Goal: Task Accomplishment & Management: Manage account settings

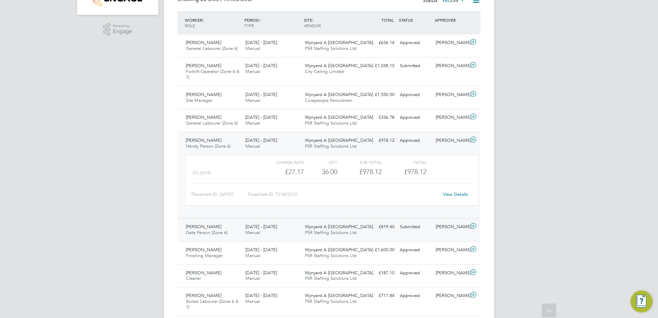
click at [374, 233] on div "Bradley Robinson Gate Person (Zone 6) 15 - 21 Sep 2025 15 - 21 Sep 2025 Manual …" at bounding box center [329, 229] width 303 height 23
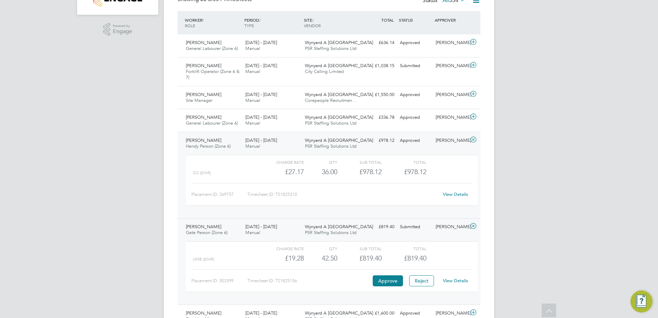
click at [458, 278] on link "View Details" at bounding box center [455, 281] width 25 height 6
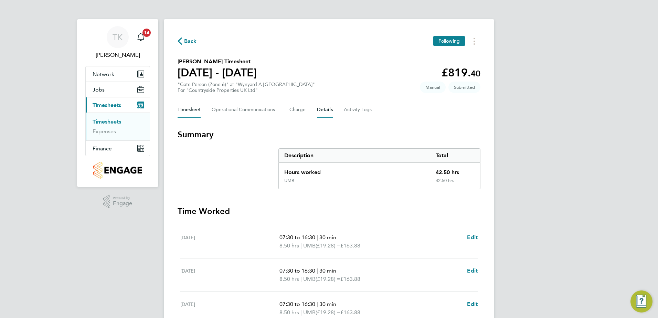
click at [326, 111] on button "Details" at bounding box center [325, 110] width 16 height 17
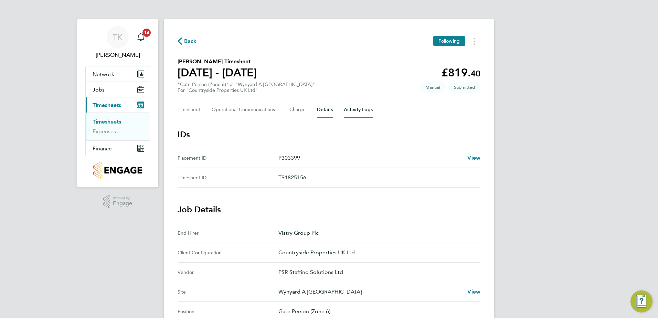
click at [358, 109] on Logs-tab "Activity Logs" at bounding box center [358, 110] width 29 height 17
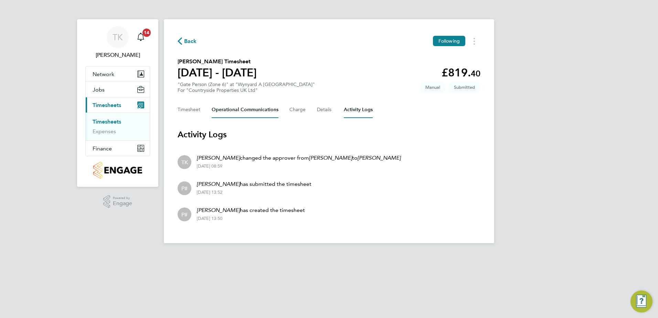
click at [254, 109] on Communications-tab "Operational Communications" at bounding box center [245, 110] width 67 height 17
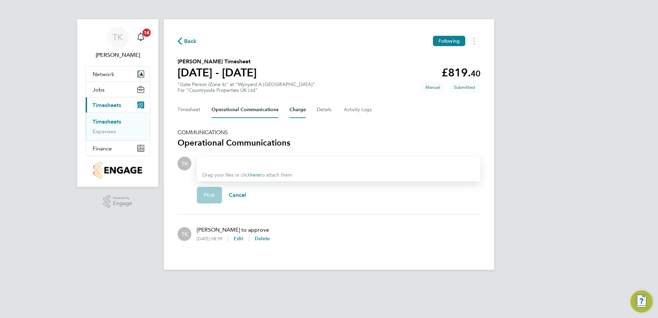
click at [302, 112] on button "Charge" at bounding box center [297, 110] width 17 height 17
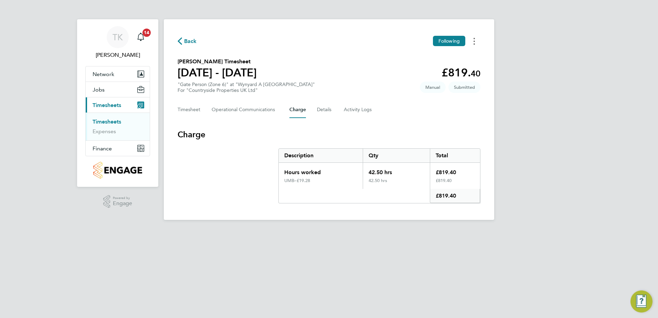
click at [471, 44] on button "Timesheets Menu" at bounding box center [474, 41] width 12 height 11
click at [344, 63] on section "[PERSON_NAME] Timesheet [DATE] - [DATE] £819. 40 "Gate Person (Zone 6)" at "Wyn…" at bounding box center [329, 75] width 303 height 36
click at [187, 44] on span "Back" at bounding box center [190, 41] width 13 height 8
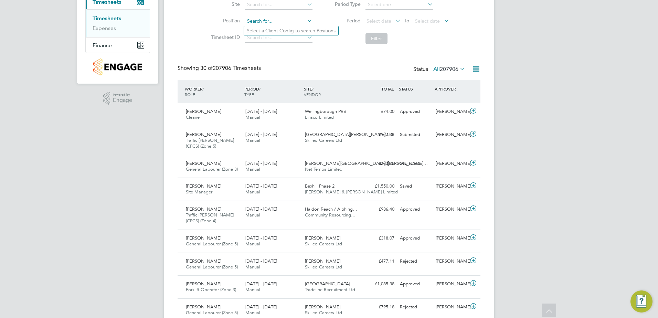
click at [259, 18] on input at bounding box center [279, 22] width 68 height 10
type input "w"
click at [262, 4] on input at bounding box center [279, 5] width 68 height 10
click at [288, 14] on li "Wyn yard A [GEOGRAPHIC_DATA]" at bounding box center [284, 14] width 81 height 9
type input "Wynyard A [GEOGRAPHIC_DATA]"
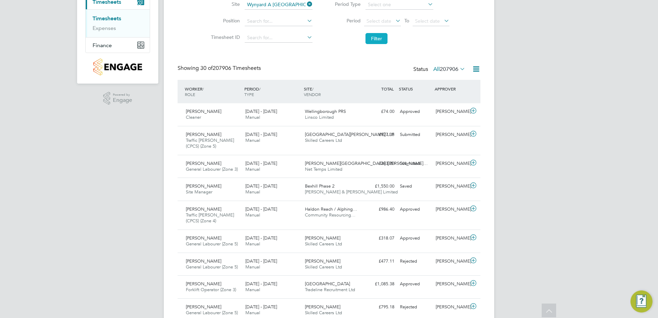
click at [371, 38] on button "Filter" at bounding box center [376, 38] width 22 height 11
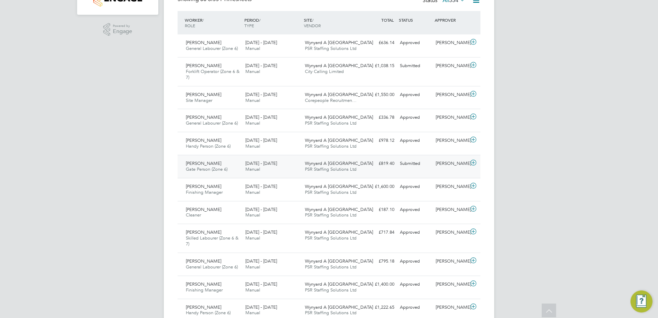
click at [374, 168] on div "£819.40 Submitted" at bounding box center [379, 163] width 36 height 11
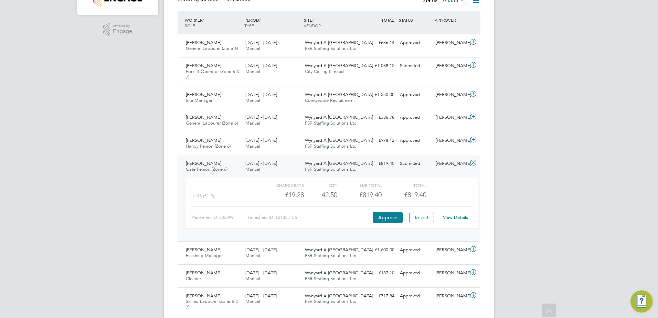
click at [460, 217] on link "View Details" at bounding box center [455, 217] width 25 height 6
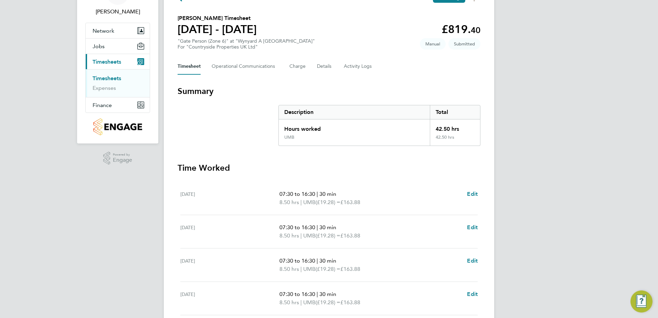
scroll to position [31, 0]
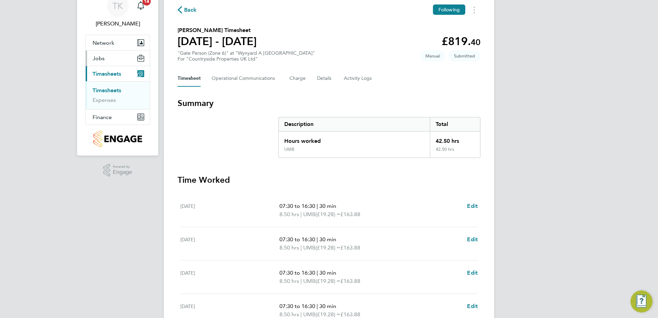
click at [94, 56] on span "Jobs" at bounding box center [99, 58] width 12 height 7
click at [117, 85] on link "Placements" at bounding box center [107, 84] width 29 height 7
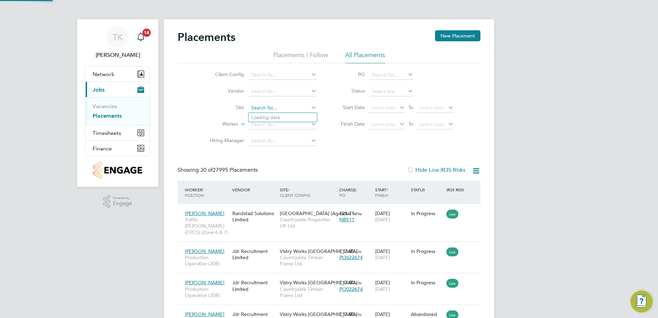
click at [277, 103] on input at bounding box center [283, 108] width 68 height 10
click at [275, 113] on li "Wyn yard A [GEOGRAPHIC_DATA]" at bounding box center [288, 117] width 81 height 9
type input "Wynyard A [GEOGRAPHIC_DATA]"
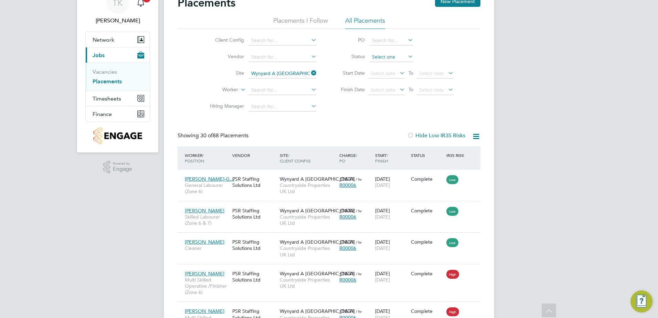
click at [384, 53] on input at bounding box center [392, 57] width 44 height 10
click at [377, 93] on li "In Progress" at bounding box center [391, 93] width 44 height 9
type input "In Progress"
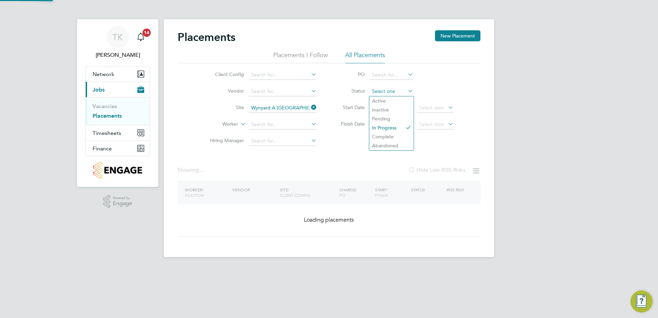
click at [389, 59] on div "Placements I Follow All Placements Client Config Vendor Site Wynyard A Siskin P…" at bounding box center [329, 100] width 303 height 98
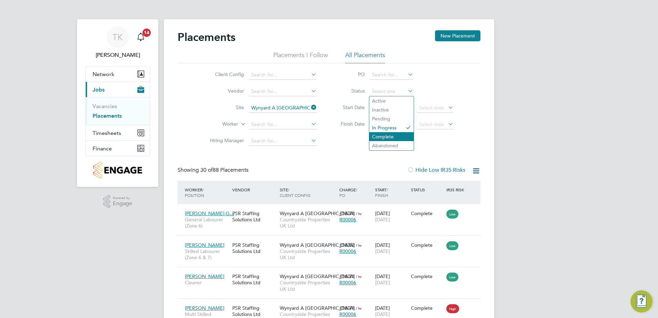
click at [386, 138] on li "Complete" at bounding box center [391, 136] width 44 height 9
type input "Complete"
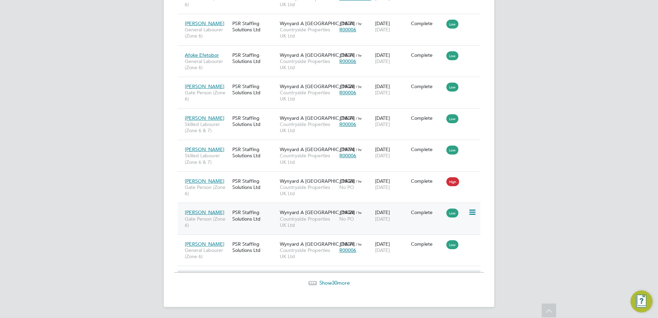
click at [376, 227] on div "Bradley Robinson Gate Person (Zone 6) PSR Staffing Solutions Ltd Wynyard A Sisk…" at bounding box center [329, 219] width 303 height 32
click at [354, 229] on div "Bradley Robinson Gate Person (Zone 6) PSR Staffing Solutions Ltd Wynyard A Sisk…" at bounding box center [329, 219] width 303 height 32
click at [320, 226] on span "Countryside Properties UK Ltd" at bounding box center [308, 222] width 56 height 12
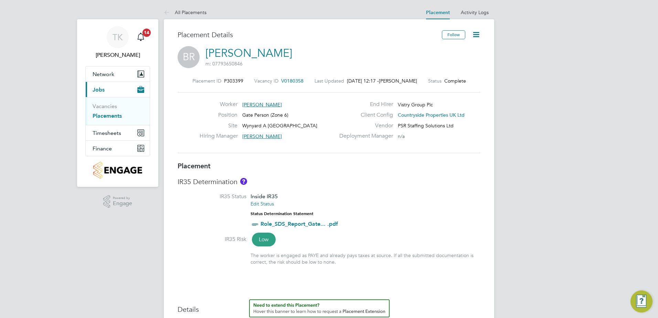
click at [474, 33] on icon at bounding box center [476, 34] width 9 height 9
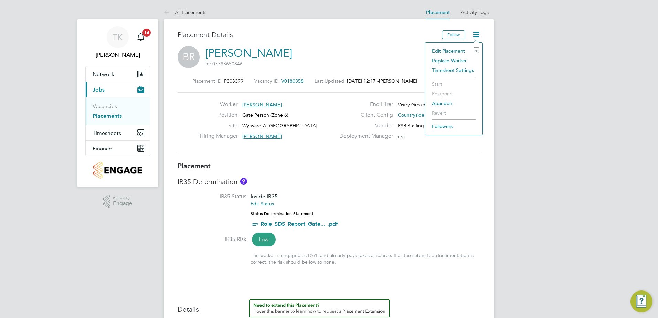
click at [457, 49] on li "Edit Placement e" at bounding box center [453, 51] width 51 height 10
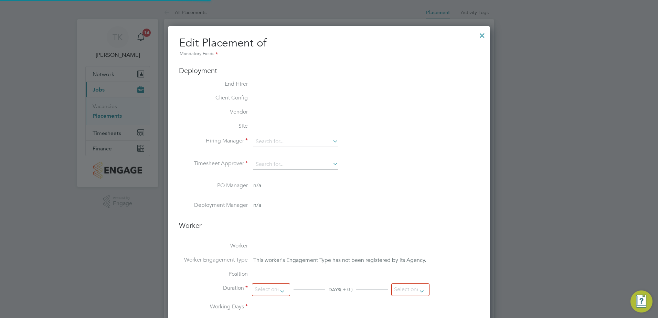
type input "[PERSON_NAME]"
type input "11 Sep 2025"
type input "19 Sep 2025"
type input "07:30"
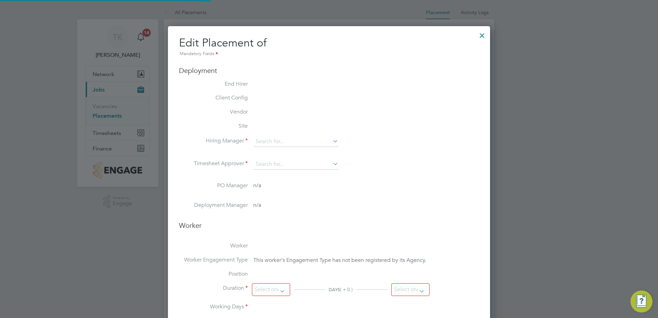
type input "16:30"
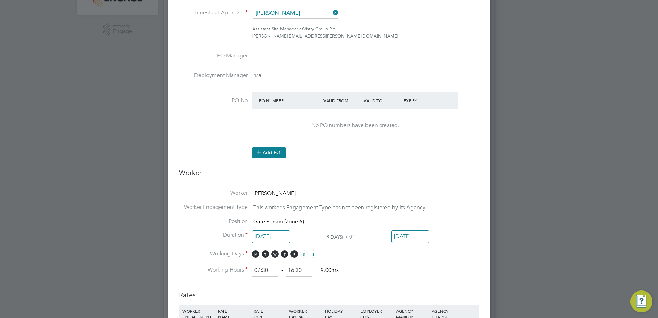
click at [269, 151] on button "Add PO" at bounding box center [269, 152] width 34 height 11
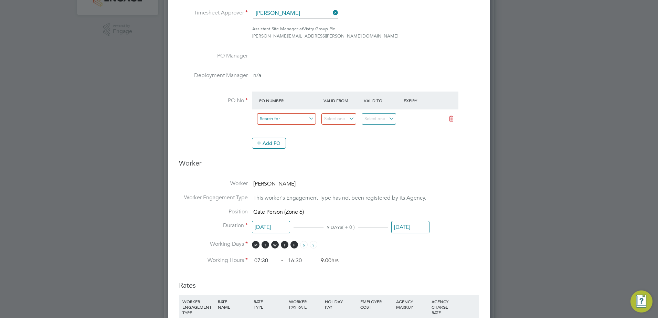
click at [279, 121] on input at bounding box center [286, 118] width 59 height 11
paste input "M-R0006-00642"
type input "M-R0006-00642"
click at [342, 116] on input at bounding box center [338, 118] width 35 height 11
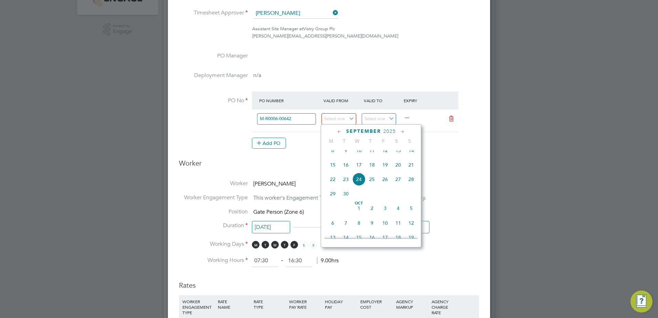
click at [337, 131] on icon at bounding box center [339, 132] width 7 height 8
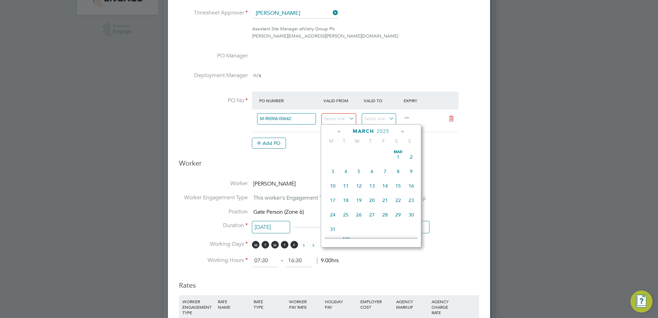
click at [397, 155] on span "Mar 1" at bounding box center [398, 156] width 13 height 13
type input "01 Mar 2025"
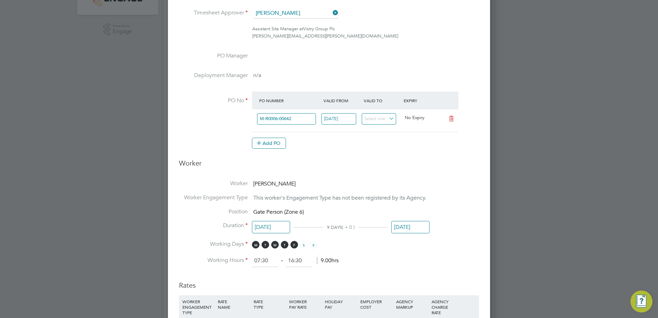
click at [411, 170] on h3 "Worker" at bounding box center [329, 166] width 300 height 14
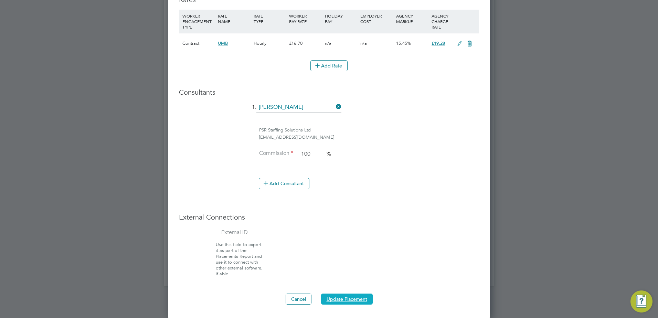
click at [354, 294] on button "Update Placement" at bounding box center [347, 299] width 52 height 11
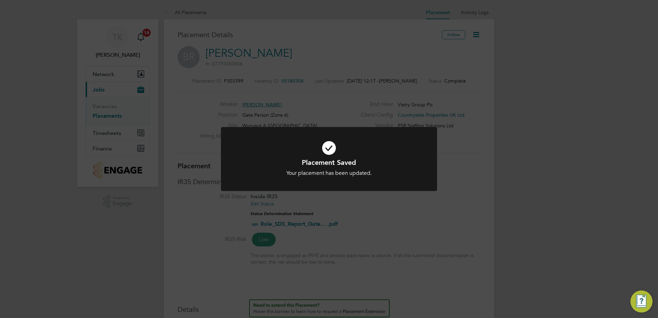
click at [385, 213] on div "Placement Saved Your placement has been updated. Cancel Okay" at bounding box center [329, 159] width 658 height 318
